Goal: Find specific page/section: Find specific page/section

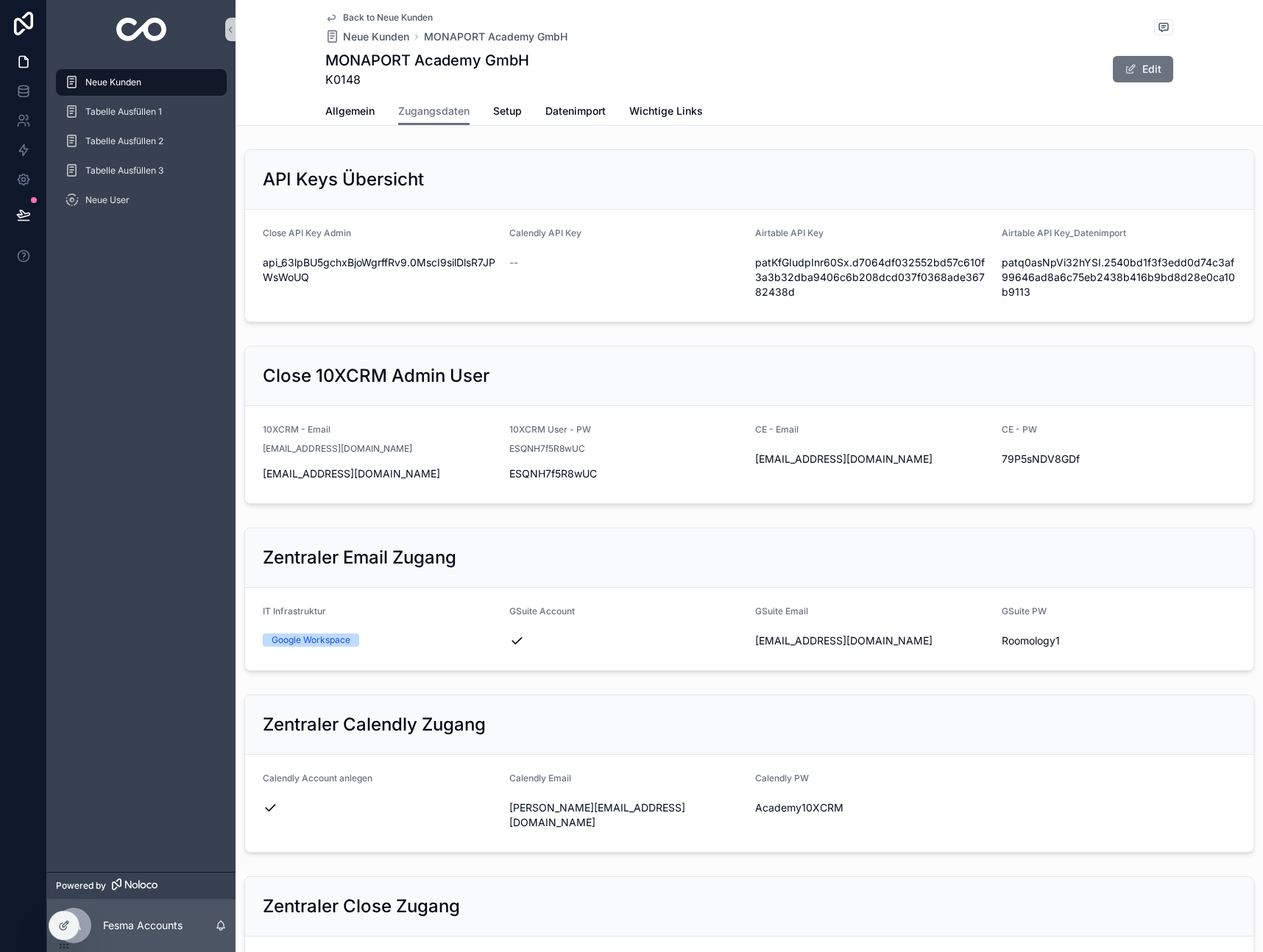
scroll to position [900, 0]
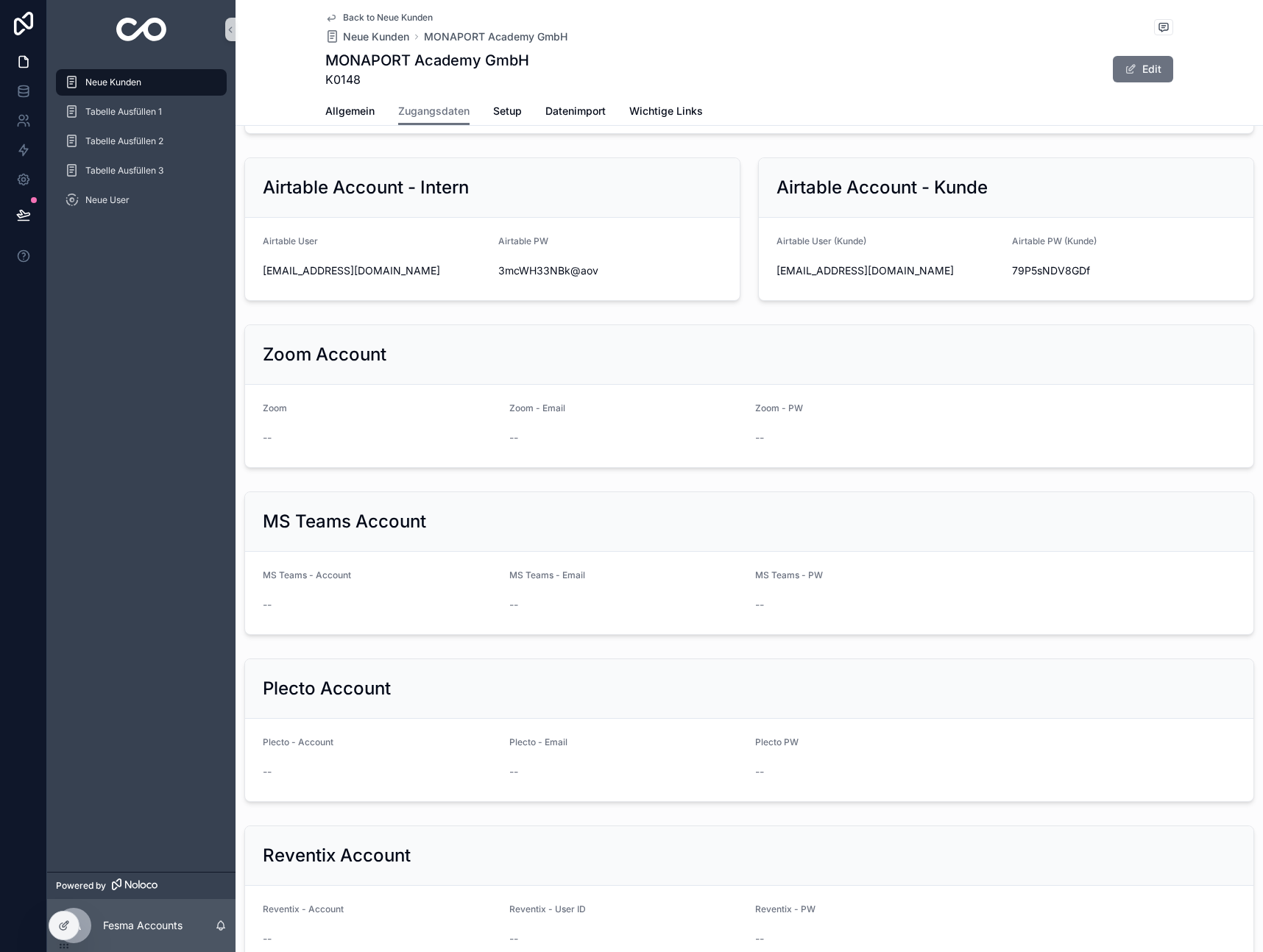
click at [83, 81] on div "Neue Kunden" at bounding box center [141, 82] width 153 height 23
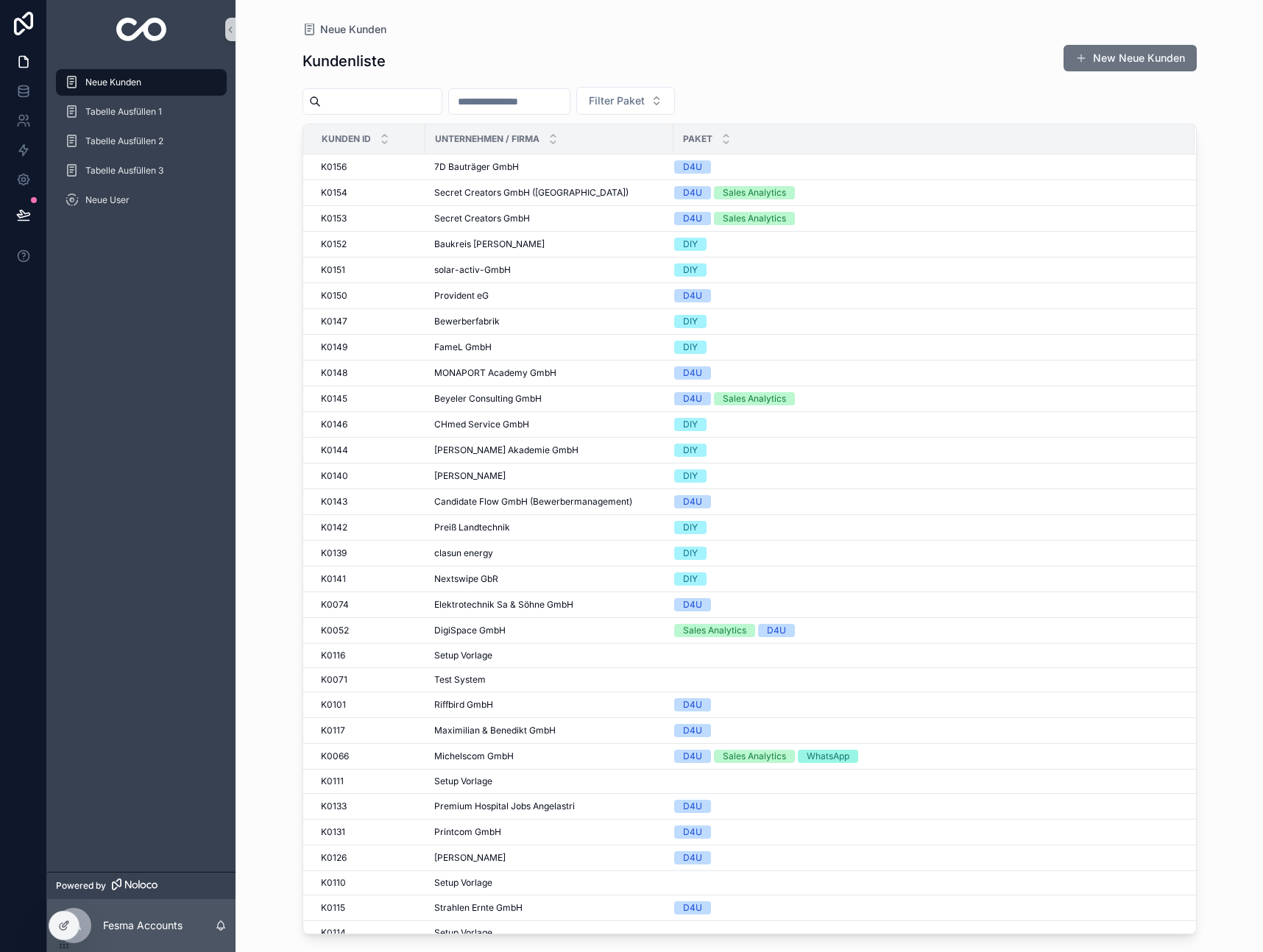
click at [538, 109] on input "scrollable content" at bounding box center [508, 101] width 121 height 21
click at [399, 93] on input "scrollable content" at bounding box center [380, 101] width 121 height 21
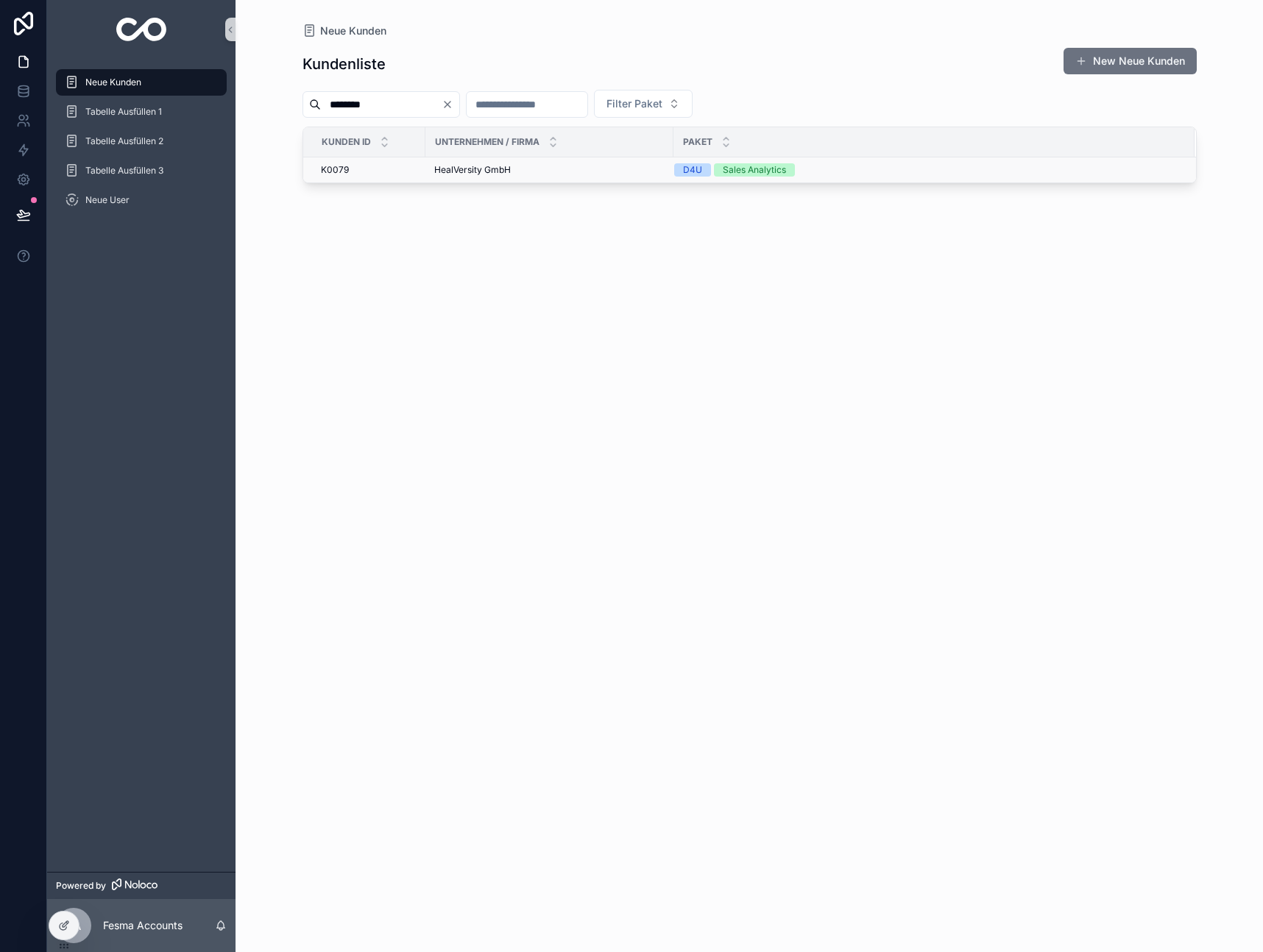
type input "********"
click at [516, 175] on div "HealVersity GmbH HealVersity GmbH" at bounding box center [549, 169] width 230 height 12
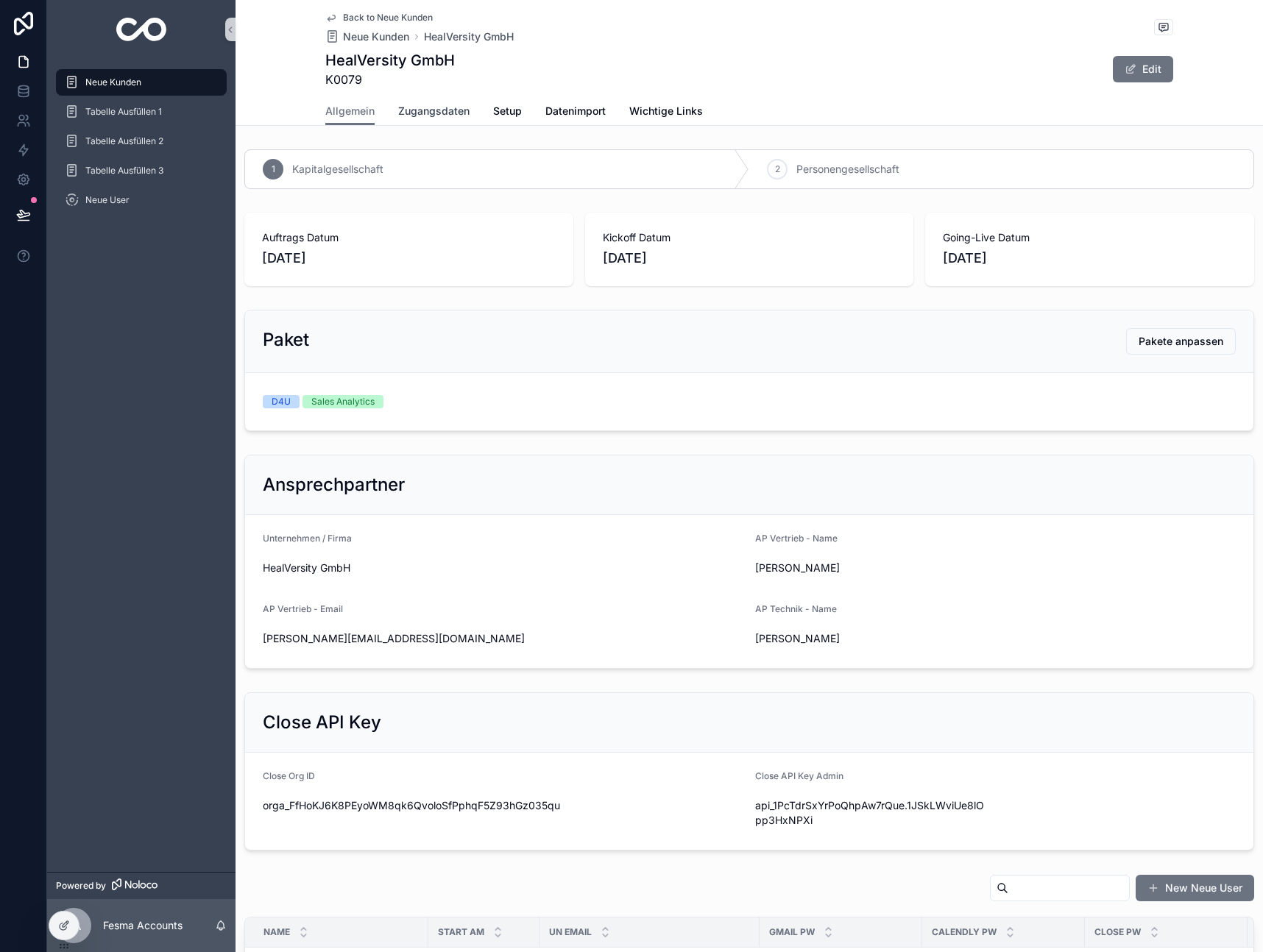
click at [422, 113] on span "Zugangsdaten" at bounding box center [434, 111] width 72 height 14
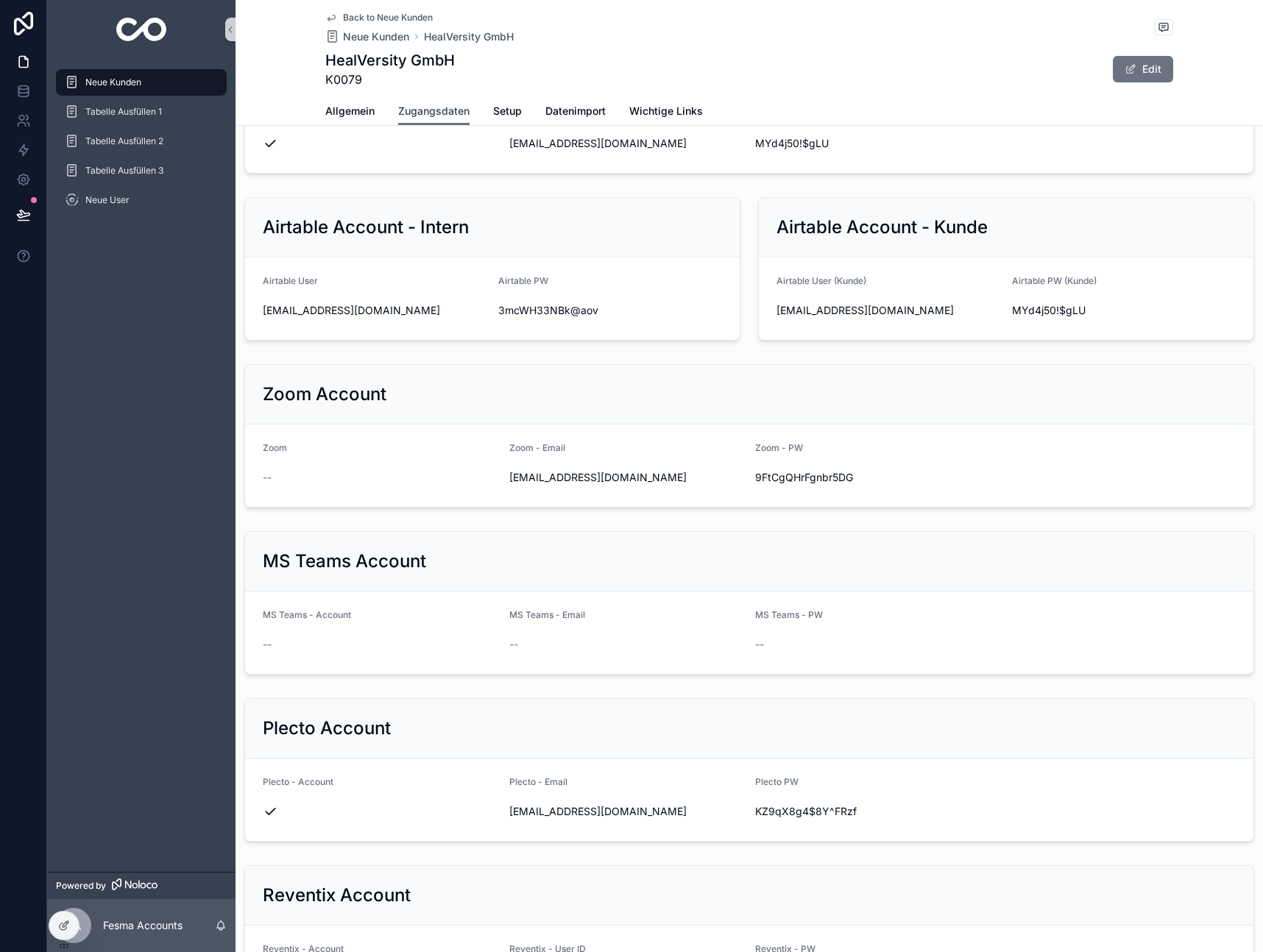
scroll to position [634, 0]
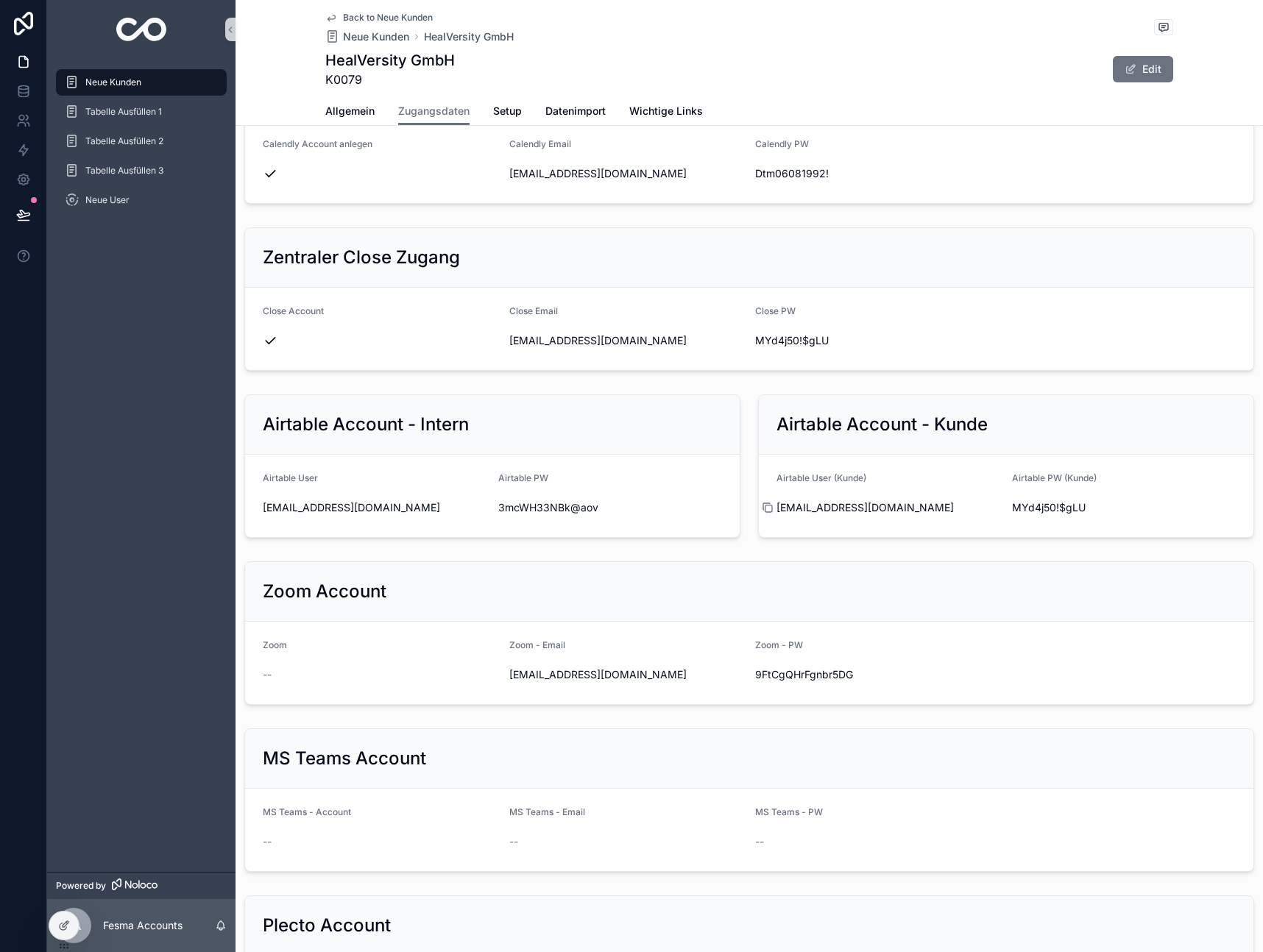
click at [764, 510] on icon "scrollable content" at bounding box center [765, 506] width 6 height 6
